Goal: Task Accomplishment & Management: Complete application form

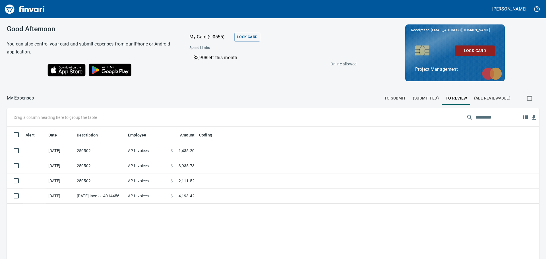
scroll to position [192, 523]
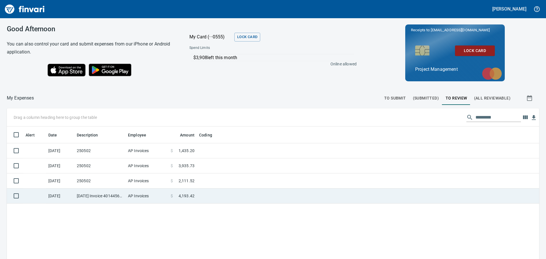
click at [211, 193] on td at bounding box center [268, 196] width 142 height 15
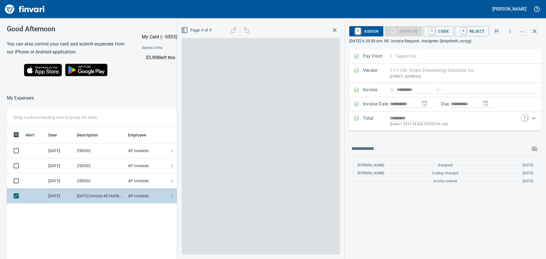
scroll to position [192, 382]
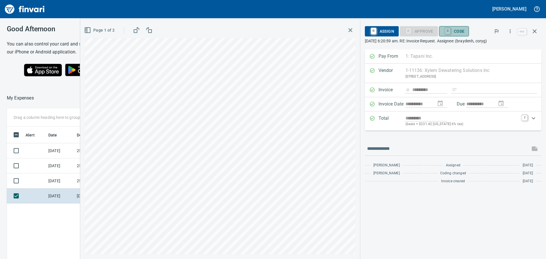
click at [458, 30] on span "C Code" at bounding box center [454, 31] width 21 height 10
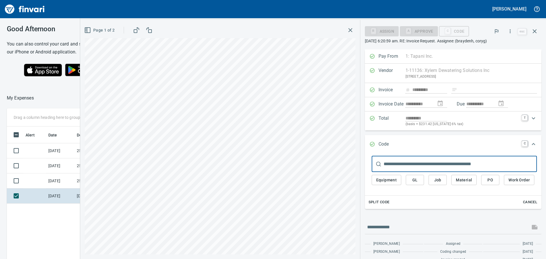
click at [437, 179] on span "Job" at bounding box center [437, 180] width 9 height 7
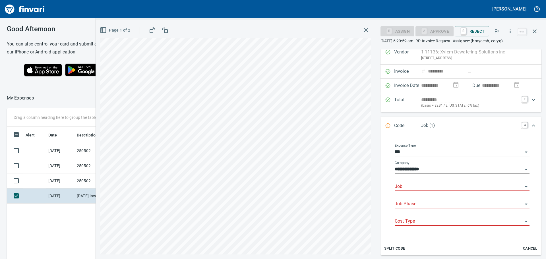
scroll to position [28, 0]
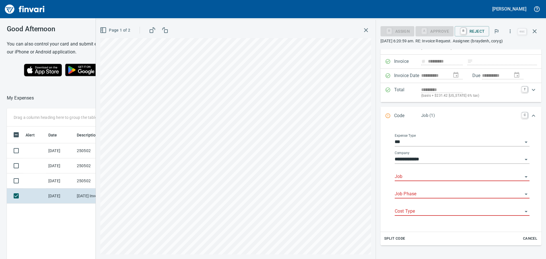
click at [439, 171] on div "Job" at bounding box center [462, 174] width 135 height 13
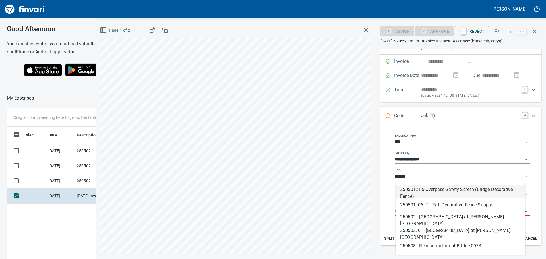
scroll to position [192, 382]
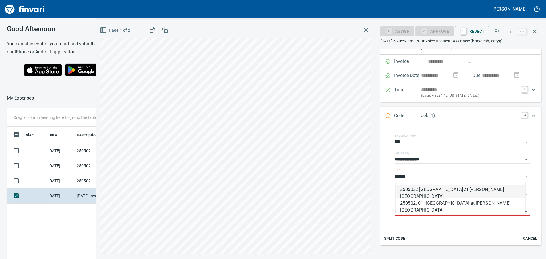
click at [436, 190] on li "250502.: [GEOGRAPHIC_DATA] at [PERSON_NAME][GEOGRAPHIC_DATA]" at bounding box center [461, 192] width 130 height 14
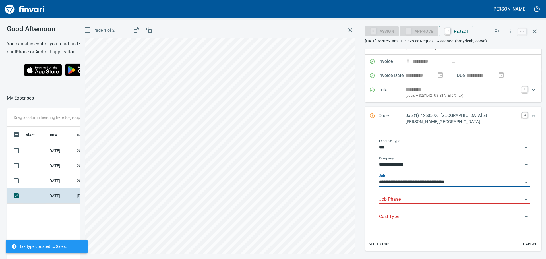
type input "**********"
click at [435, 196] on input "Job Phase" at bounding box center [451, 200] width 144 height 8
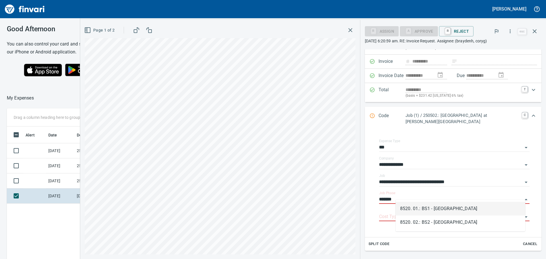
click at [433, 206] on li "8520. 01.: BS1 - [GEOGRAPHIC_DATA]" at bounding box center [461, 209] width 130 height 14
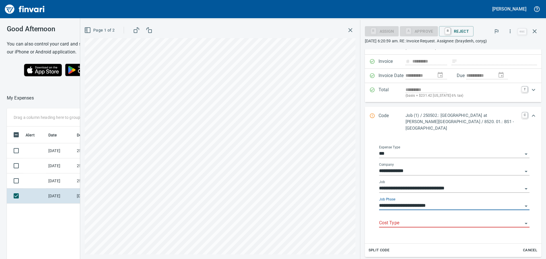
type input "**********"
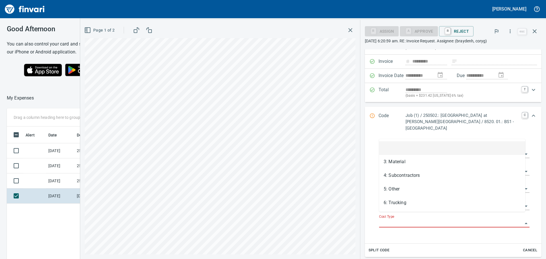
click at [424, 219] on input "Cost Type" at bounding box center [451, 223] width 144 height 8
click at [408, 186] on li "5: Other" at bounding box center [452, 189] width 146 height 14
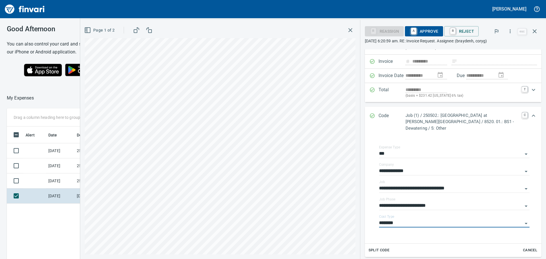
type input "********"
click at [427, 30] on span "A Approve" at bounding box center [424, 31] width 29 height 10
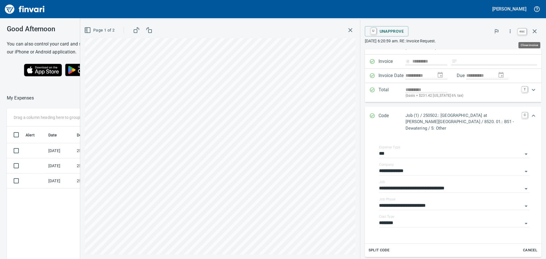
click at [534, 30] on icon "button" at bounding box center [535, 31] width 4 height 4
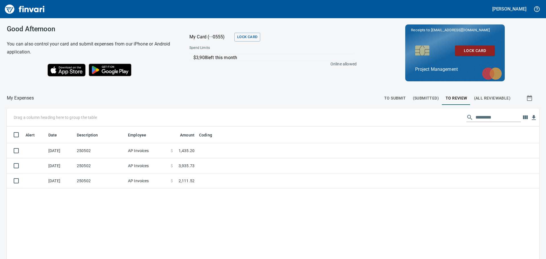
scroll to position [192, 523]
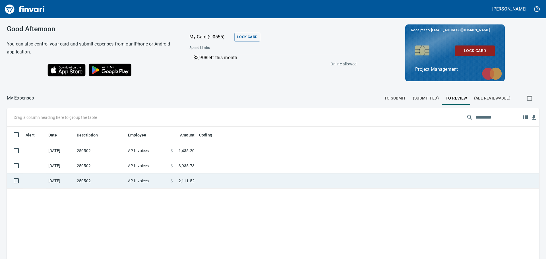
click at [206, 178] on td at bounding box center [268, 181] width 142 height 15
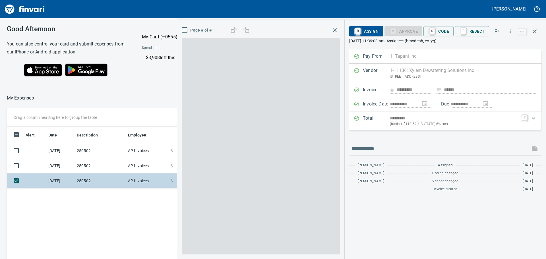
scroll to position [192, 382]
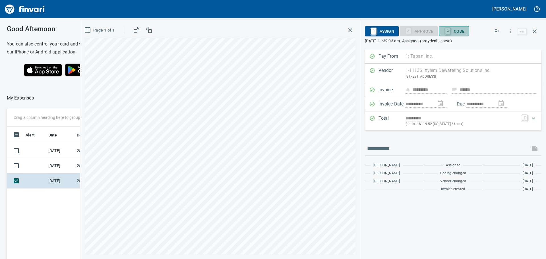
click at [460, 30] on span "C Code" at bounding box center [454, 31] width 21 height 10
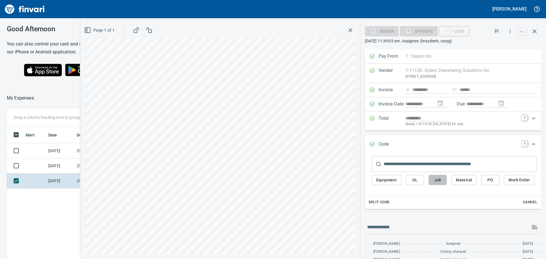
click at [438, 179] on span "Job" at bounding box center [437, 180] width 9 height 7
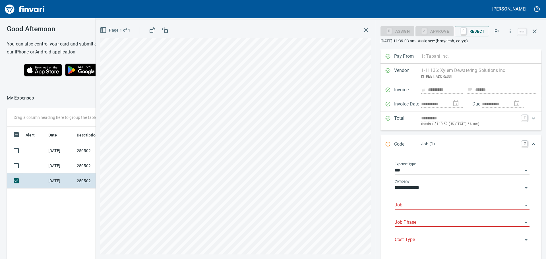
click at [433, 204] on input "Job" at bounding box center [459, 205] width 128 height 8
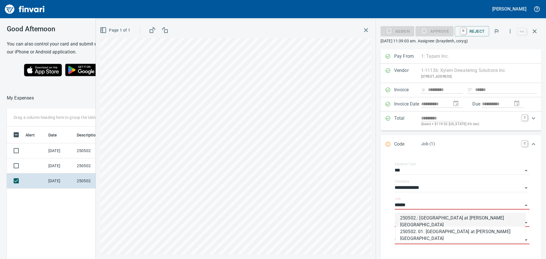
click at [435, 221] on li "250502.: [GEOGRAPHIC_DATA] at [PERSON_NAME][GEOGRAPHIC_DATA]" at bounding box center [461, 220] width 130 height 14
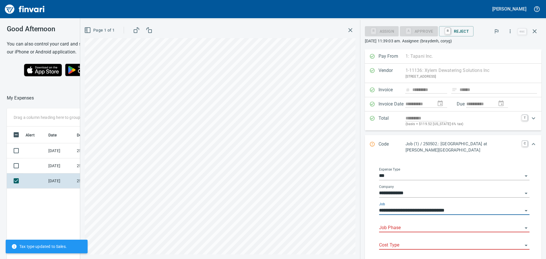
type input "**********"
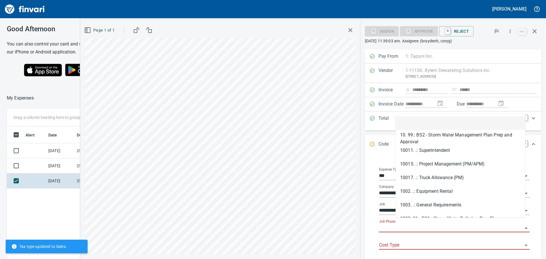
click at [432, 224] on input "Job Phase" at bounding box center [451, 228] width 144 height 8
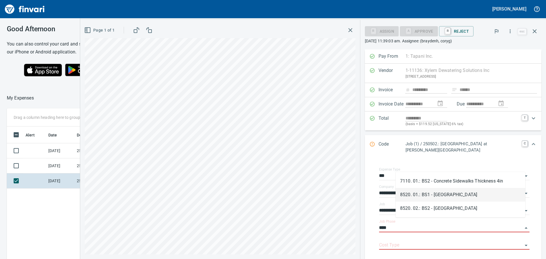
click at [434, 195] on li "8520. 01.: BS1 - [GEOGRAPHIC_DATA]" at bounding box center [461, 195] width 130 height 14
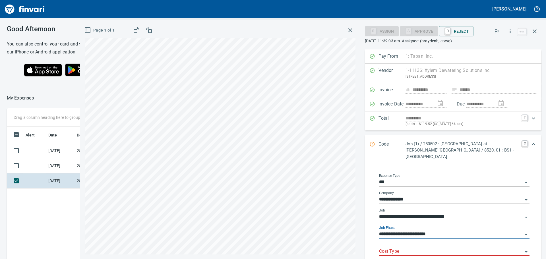
type input "**********"
click at [401, 248] on input "Cost Type" at bounding box center [451, 252] width 144 height 8
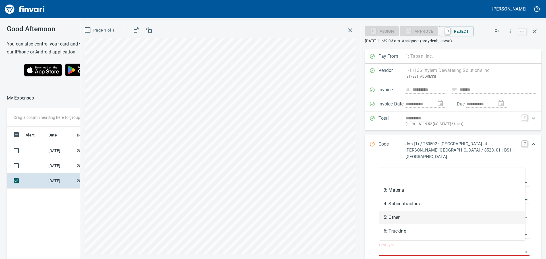
click at [399, 216] on li "5: Other" at bounding box center [452, 218] width 146 height 14
type input "********"
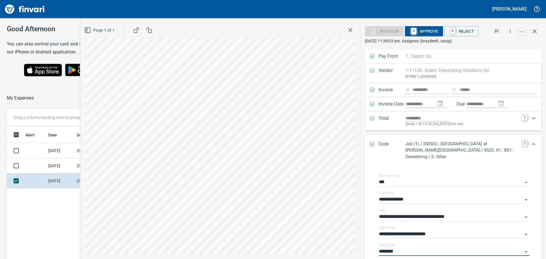
click at [428, 27] on span "A Approve" at bounding box center [424, 31] width 29 height 10
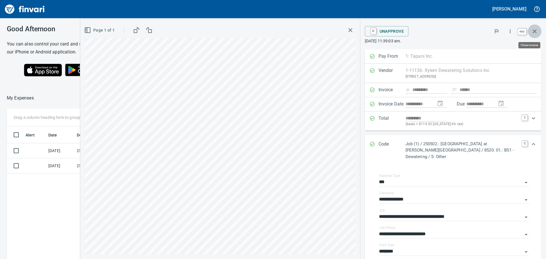
click at [534, 30] on icon "button" at bounding box center [535, 31] width 4 height 4
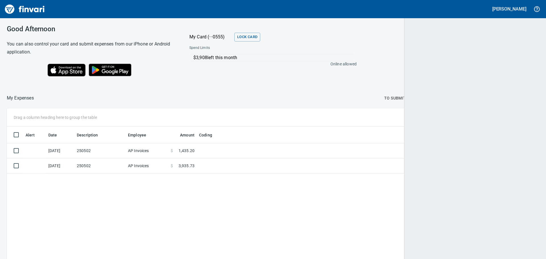
scroll to position [192, 523]
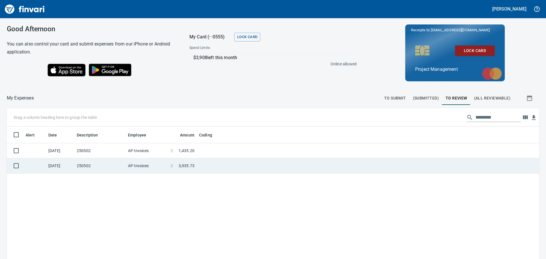
click at [214, 162] on td at bounding box center [268, 165] width 142 height 15
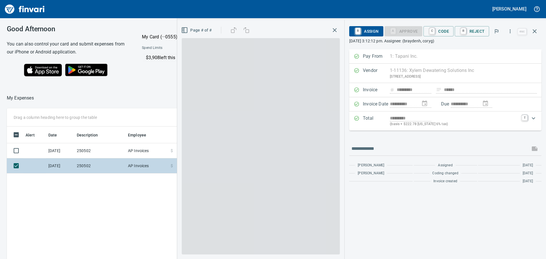
scroll to position [192, 382]
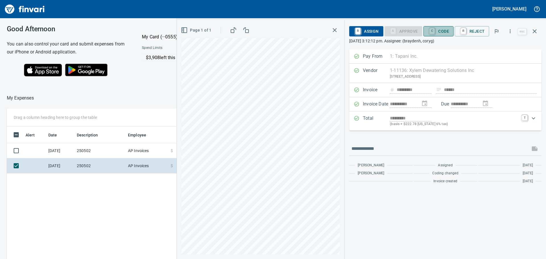
click at [444, 30] on span "C Code" at bounding box center [438, 31] width 21 height 10
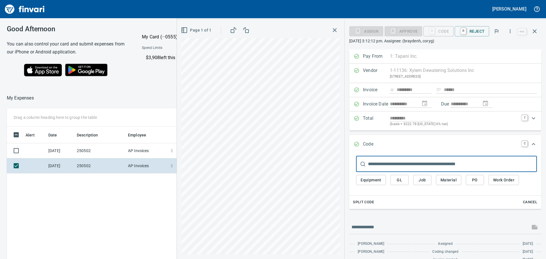
click at [421, 180] on span "Job" at bounding box center [422, 180] width 9 height 7
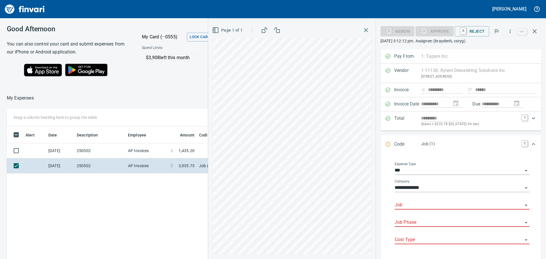
click at [412, 206] on input "Job" at bounding box center [459, 205] width 128 height 8
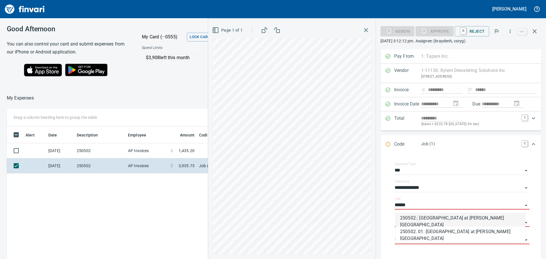
click at [421, 217] on li "250502.: [GEOGRAPHIC_DATA] at [PERSON_NAME][GEOGRAPHIC_DATA]" at bounding box center [461, 220] width 130 height 14
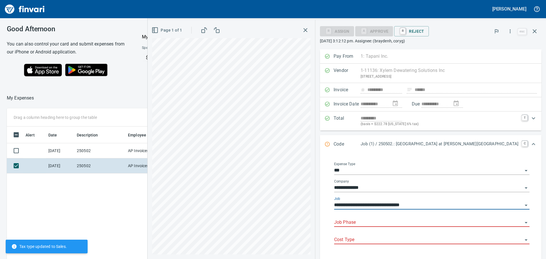
type input "**********"
click at [421, 222] on input "Job Phase" at bounding box center [428, 223] width 189 height 8
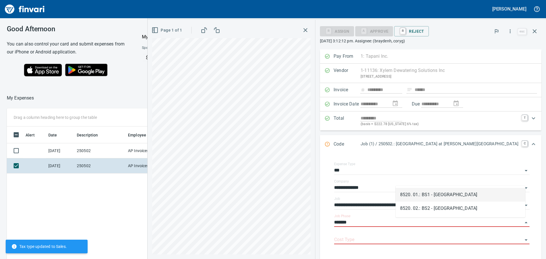
click at [428, 192] on li "8520. 01.: BS1 - [GEOGRAPHIC_DATA]" at bounding box center [461, 195] width 130 height 14
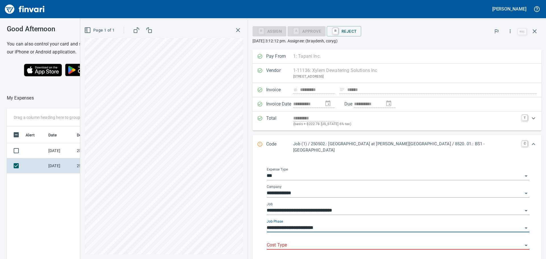
type input "**********"
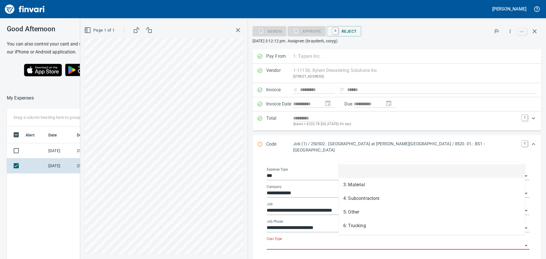
click at [374, 242] on input "Cost Type" at bounding box center [395, 246] width 256 height 8
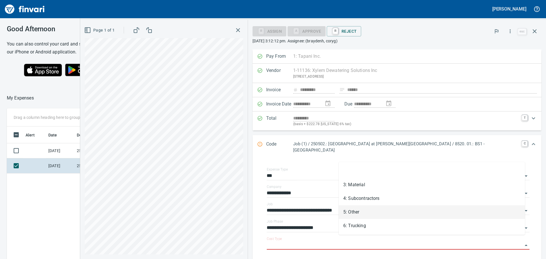
click at [367, 210] on li "5: Other" at bounding box center [432, 212] width 186 height 14
type input "********"
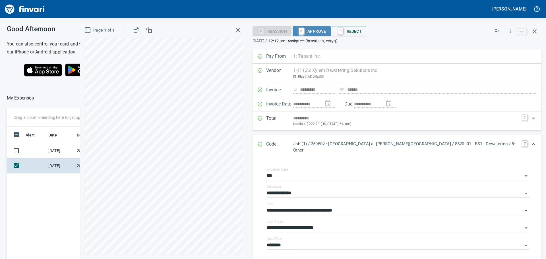
click at [326, 28] on span "A Approve" at bounding box center [311, 31] width 29 height 10
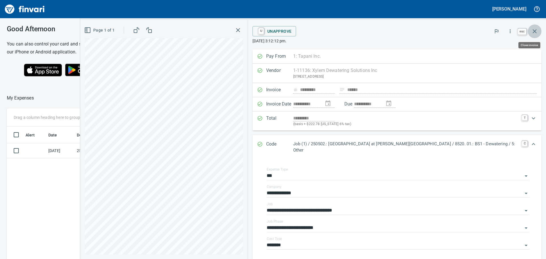
click at [535, 31] on icon "button" at bounding box center [535, 31] width 4 height 4
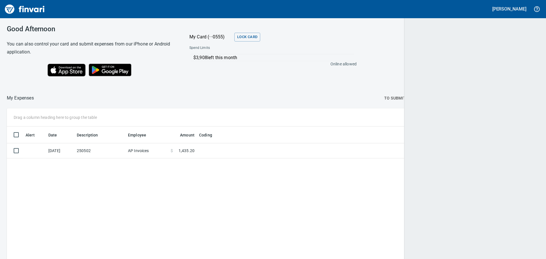
scroll to position [1, 1]
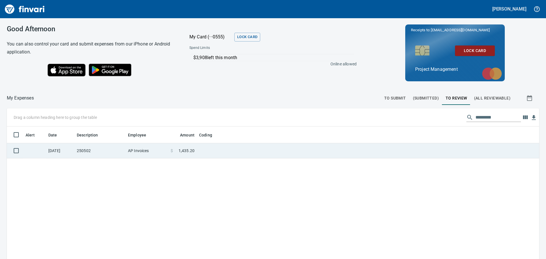
click at [203, 150] on td at bounding box center [268, 150] width 142 height 15
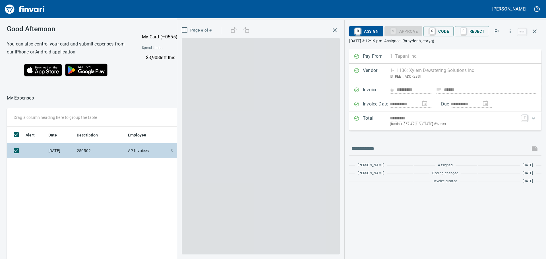
scroll to position [192, 382]
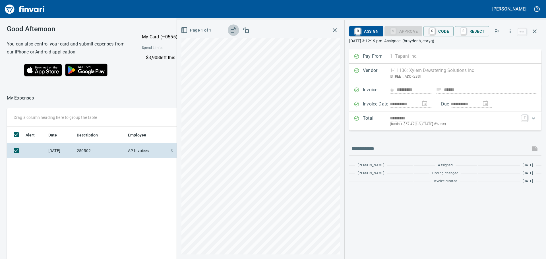
click at [233, 30] on icon "button" at bounding box center [233, 30] width 7 height 7
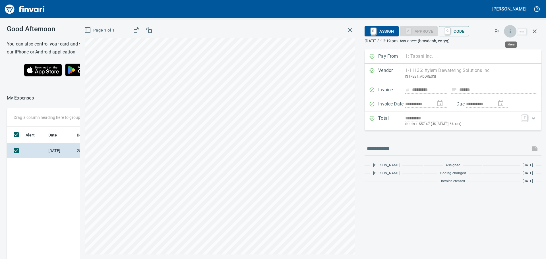
click at [511, 32] on icon "button" at bounding box center [510, 31] width 1 height 4
click at [495, 61] on span "Download" at bounding box center [509, 60] width 55 height 7
click at [535, 31] on icon "button" at bounding box center [535, 31] width 4 height 4
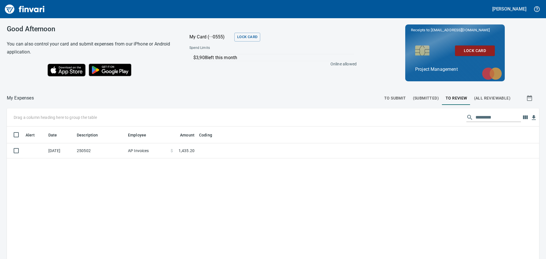
scroll to position [192, 524]
